Goal: Task Accomplishment & Management: Manage account settings

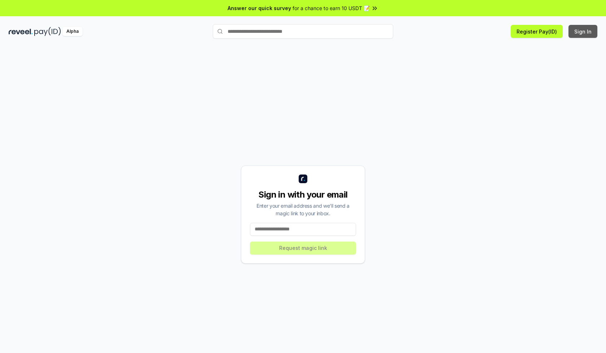
click at [583, 31] on button "Sign In" at bounding box center [582, 31] width 29 height 13
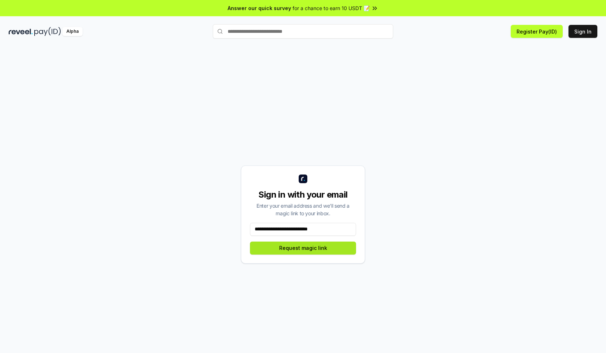
type input "**********"
click at [303, 248] on button "Request magic link" at bounding box center [303, 248] width 106 height 13
